Goal: Obtain resource: Obtain resource

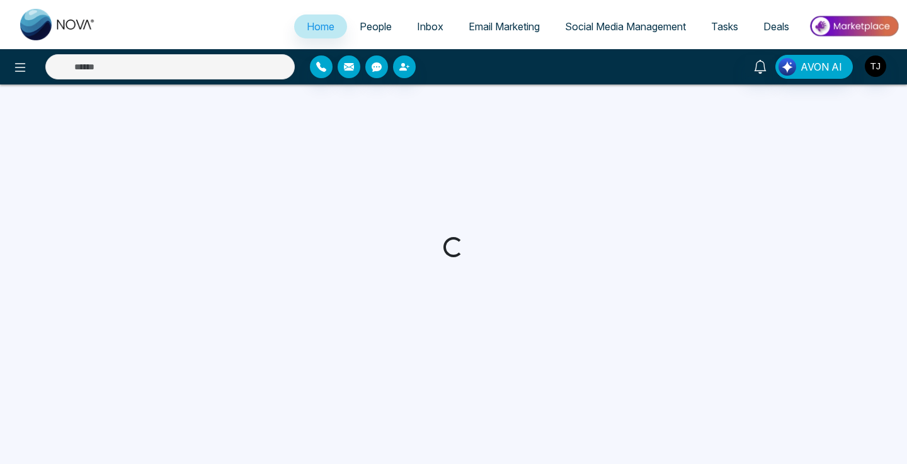
select select "*"
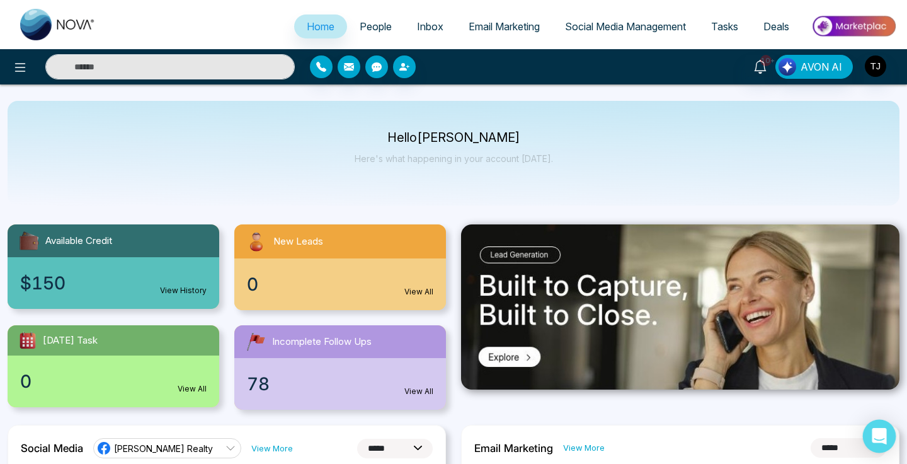
click at [885, 434] on icon "Open Intercom Messenger" at bounding box center [879, 436] width 14 height 16
click at [812, 55] on button "AVON AI" at bounding box center [815, 67] width 78 height 24
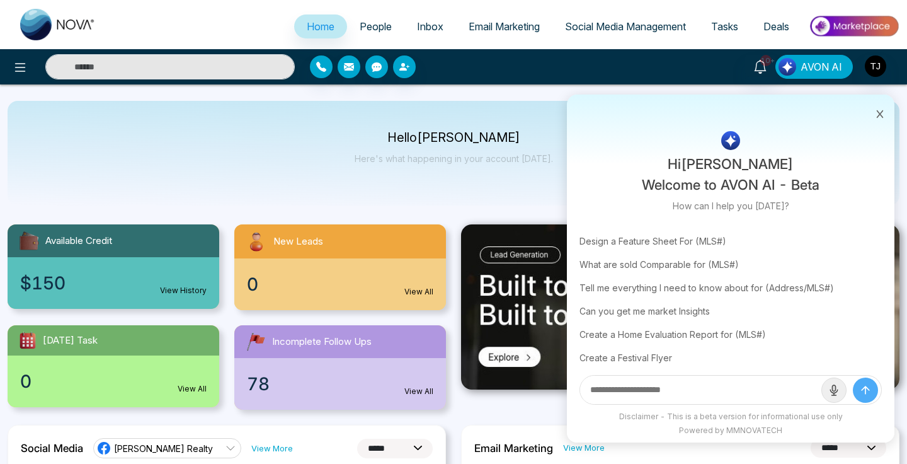
scroll to position [74, 0]
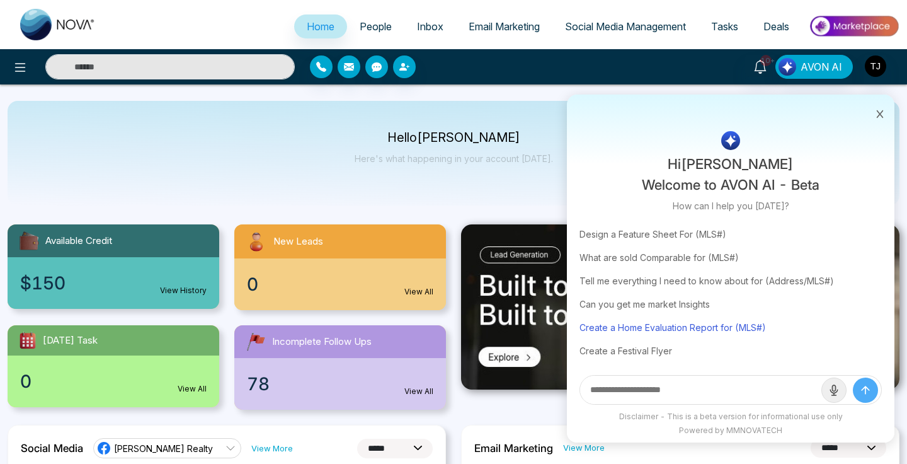
click at [694, 330] on div "Create a Home Evaluation Report for (MLS#)" at bounding box center [731, 327] width 302 height 23
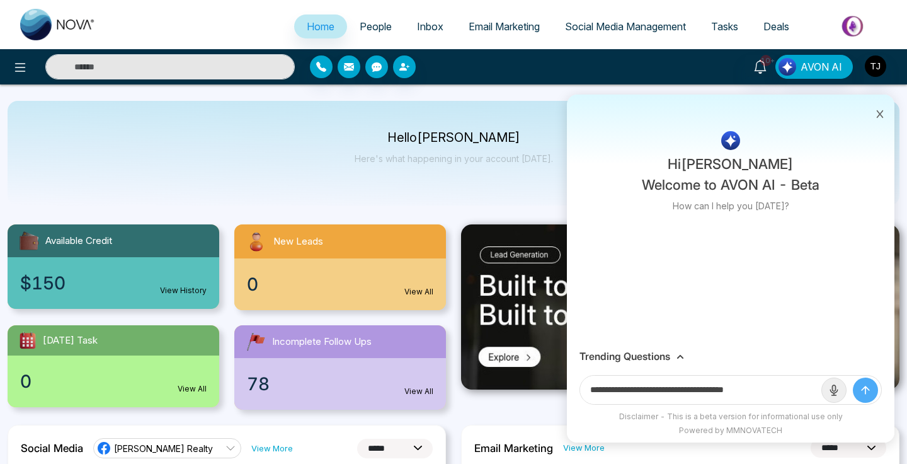
click at [787, 388] on input "**********" at bounding box center [700, 390] width 241 height 28
type input "**********"
click at [862, 393] on icon "submit" at bounding box center [866, 390] width 13 height 13
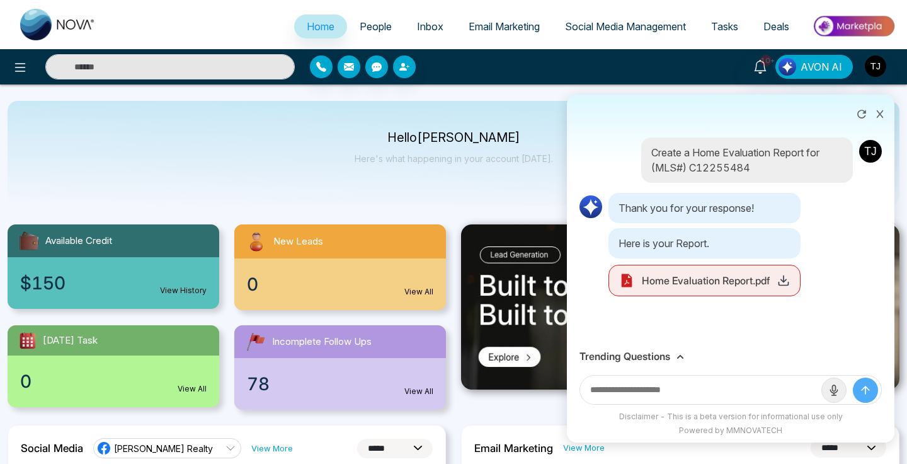
click at [718, 268] on div "Home Evaluation Report.pdf" at bounding box center [705, 281] width 192 height 32
click at [714, 279] on span "Home Evaluation Report.pdf" at bounding box center [706, 280] width 128 height 15
click at [787, 277] on icon at bounding box center [784, 280] width 13 height 13
click at [872, 393] on icon "submit" at bounding box center [866, 390] width 13 height 13
click at [873, 393] on button "submit" at bounding box center [865, 389] width 25 height 25
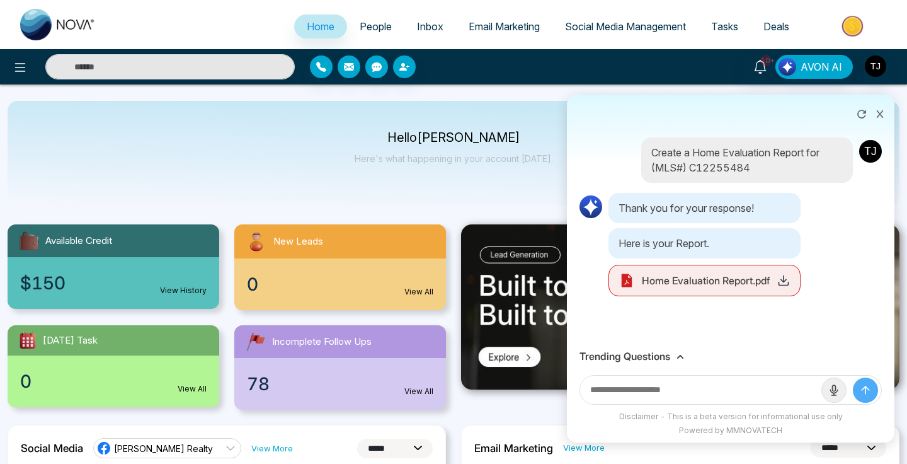
click at [660, 361] on h3 "Trending Questions" at bounding box center [625, 356] width 91 height 12
